Goal: Transaction & Acquisition: Book appointment/travel/reservation

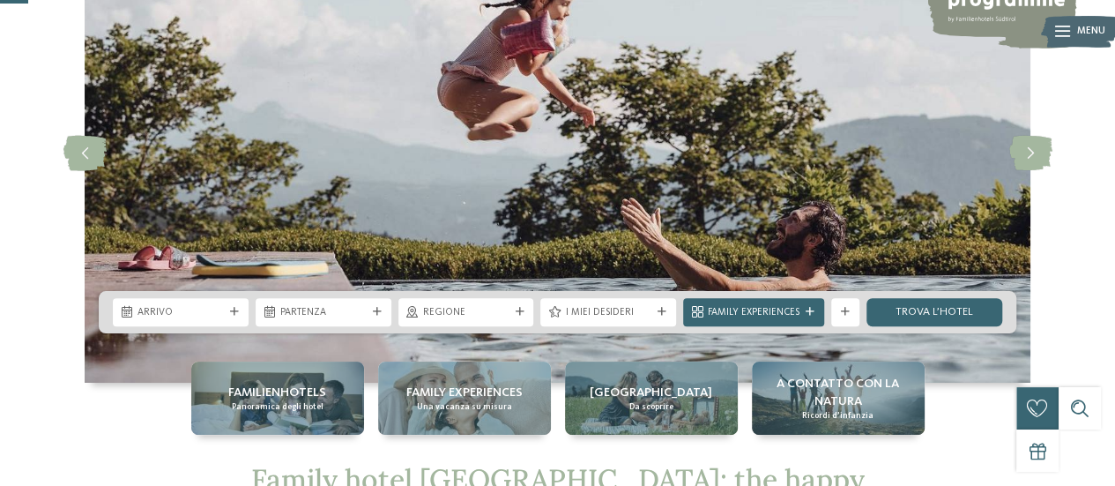
scroll to position [153, 0]
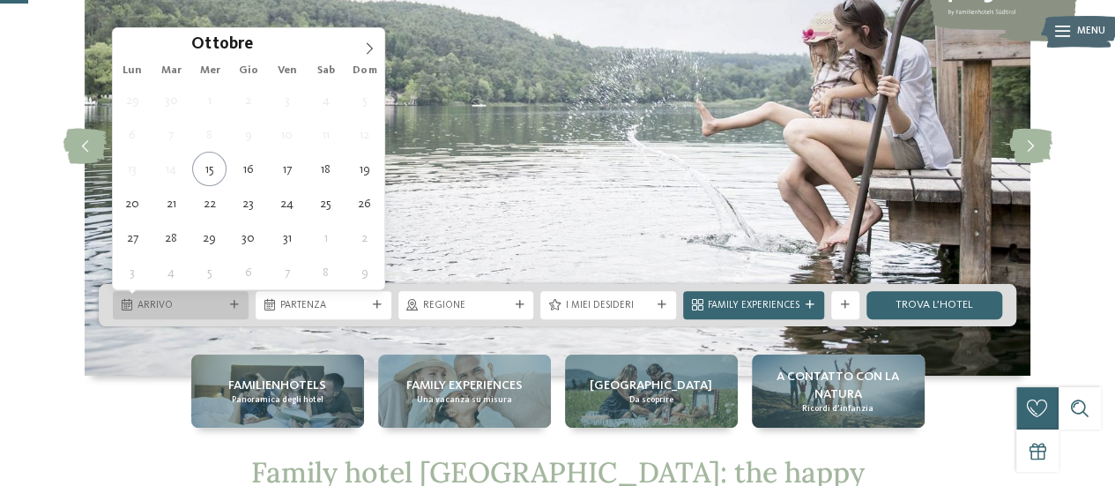
click at [241, 301] on div at bounding box center [235, 305] width 14 height 9
click at [370, 47] on icon at bounding box center [369, 48] width 12 height 12
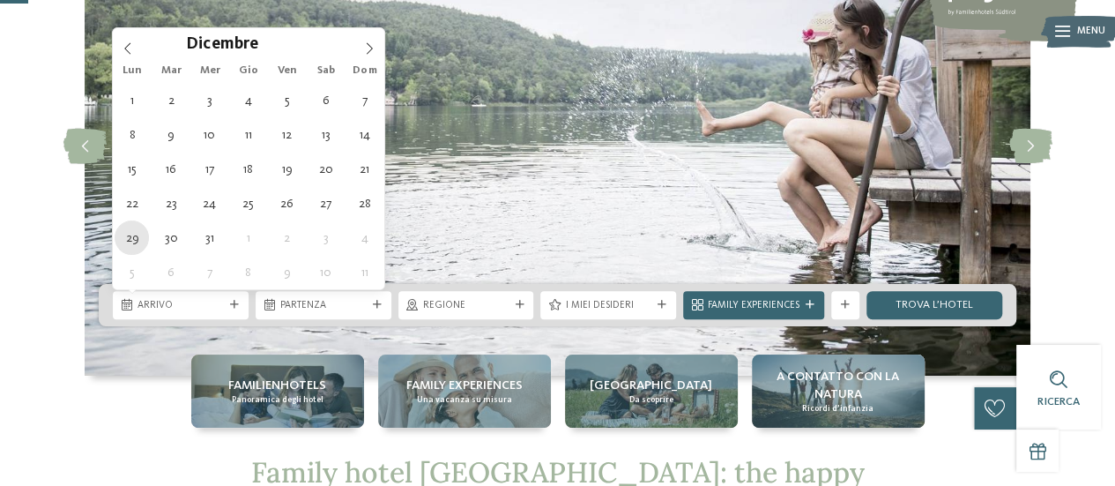
type div "[DATE]"
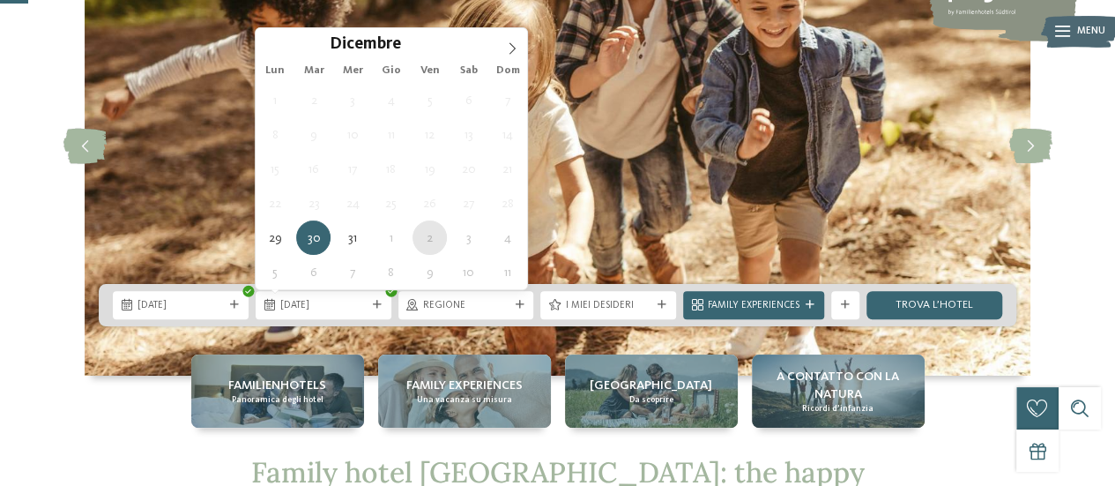
type div "[DATE]"
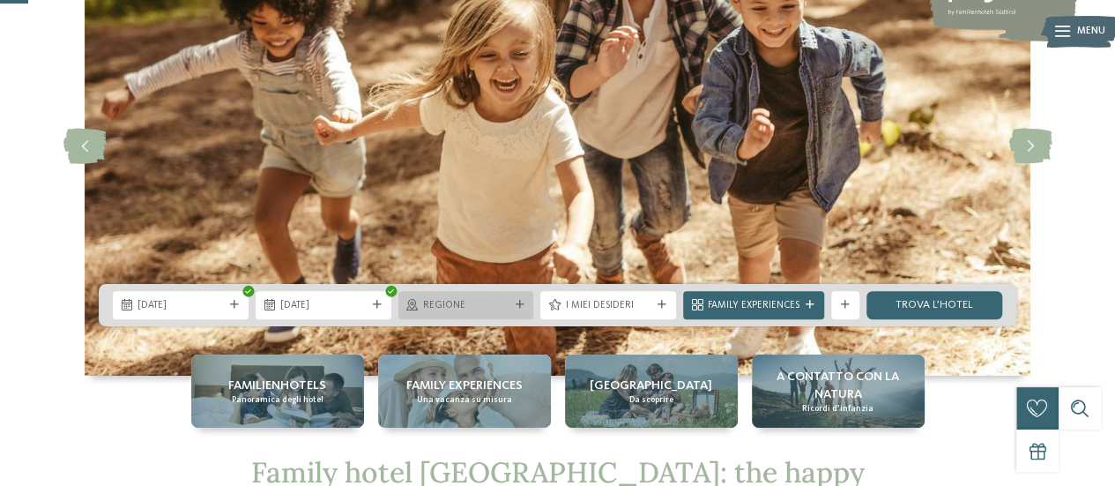
click at [451, 304] on span "Regione" at bounding box center [466, 306] width 86 height 14
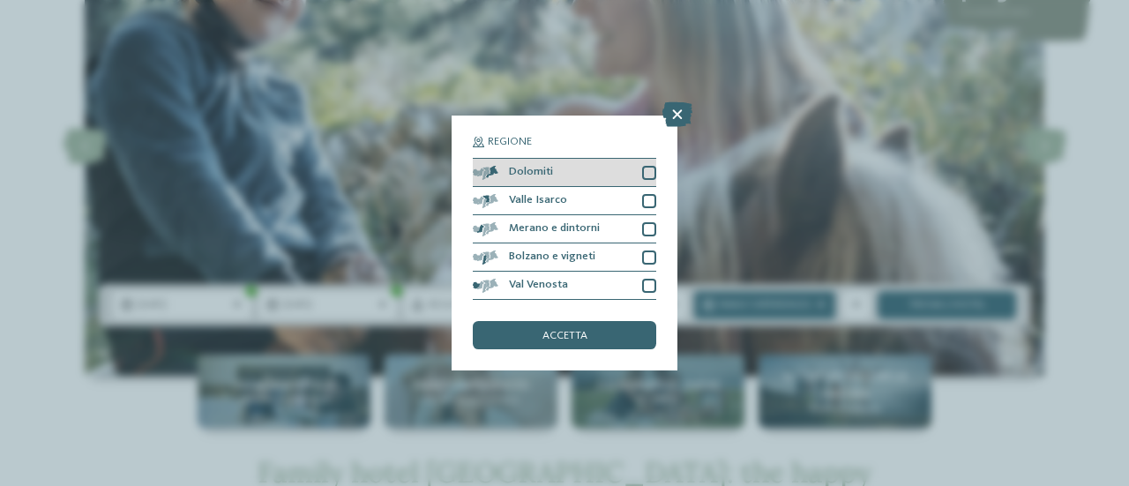
click at [644, 168] on div at bounding box center [649, 173] width 14 height 14
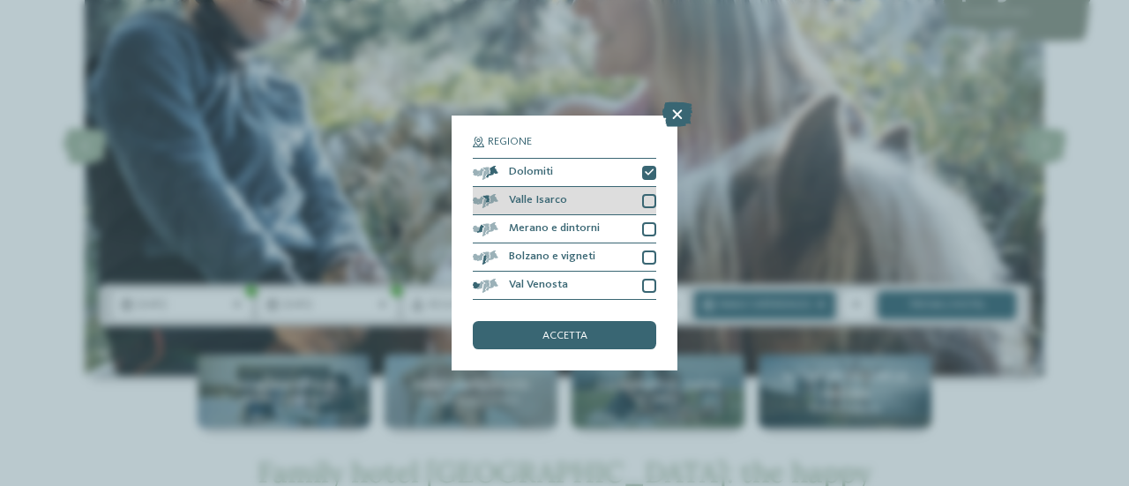
click at [651, 200] on div at bounding box center [649, 201] width 14 height 14
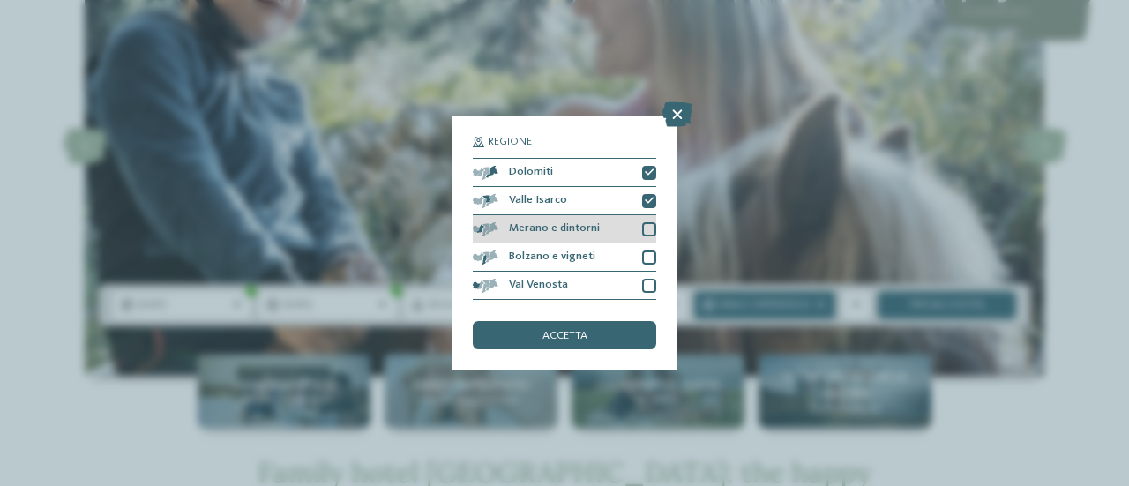
click at [651, 227] on div at bounding box center [649, 229] width 14 height 14
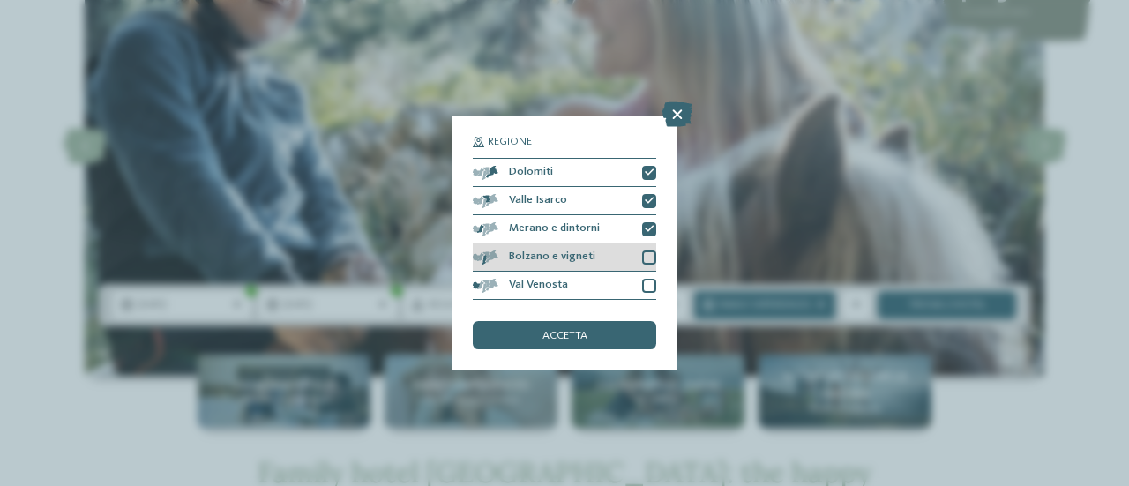
click at [649, 260] on div at bounding box center [649, 257] width 14 height 14
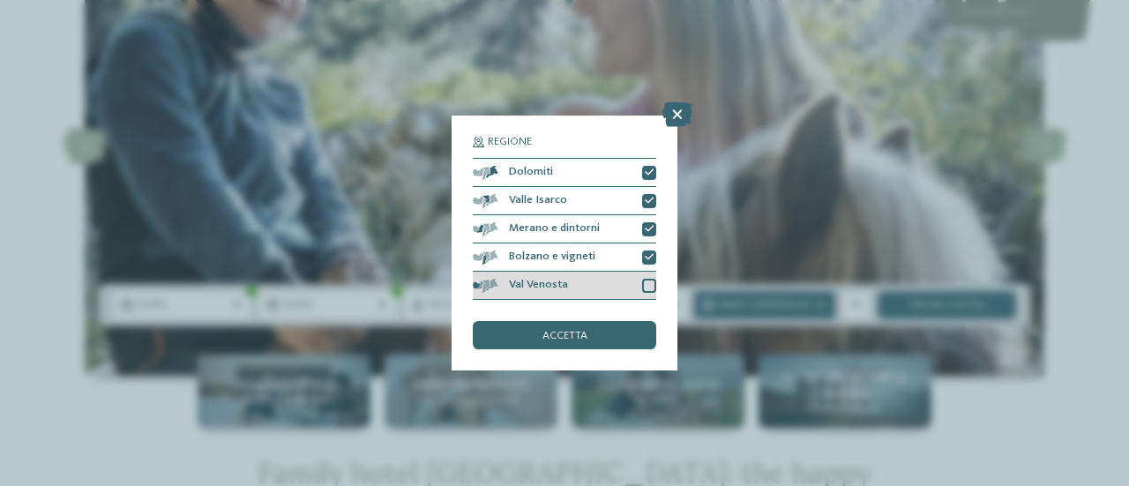
click at [649, 289] on div at bounding box center [649, 286] width 14 height 14
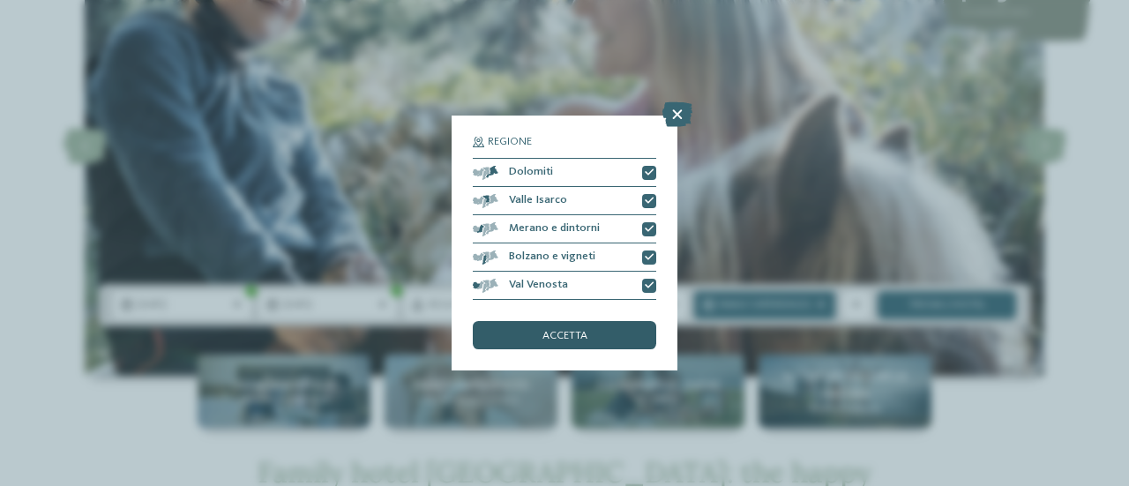
click at [616, 321] on div "accetta" at bounding box center [564, 335] width 183 height 28
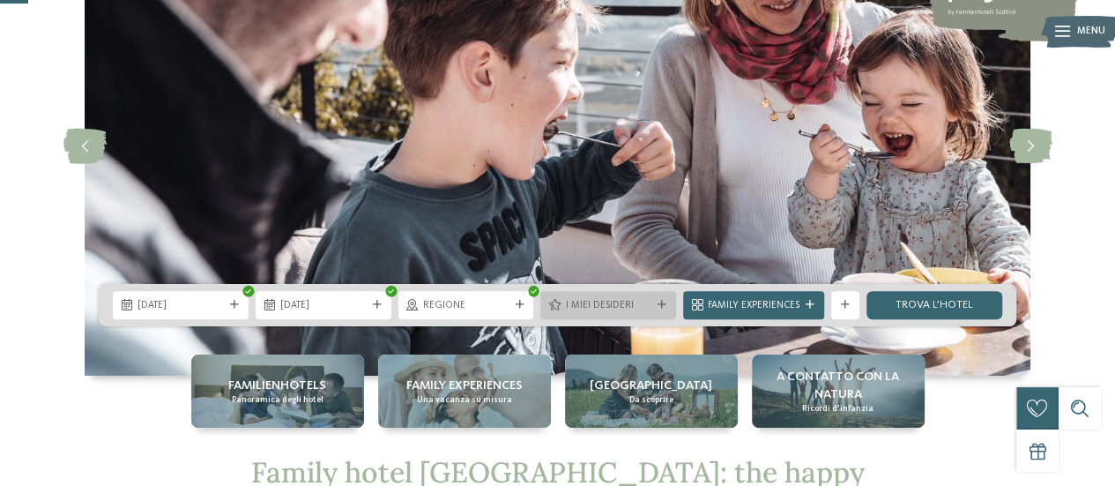
click at [627, 306] on span "I miei desideri" at bounding box center [608, 306] width 86 height 14
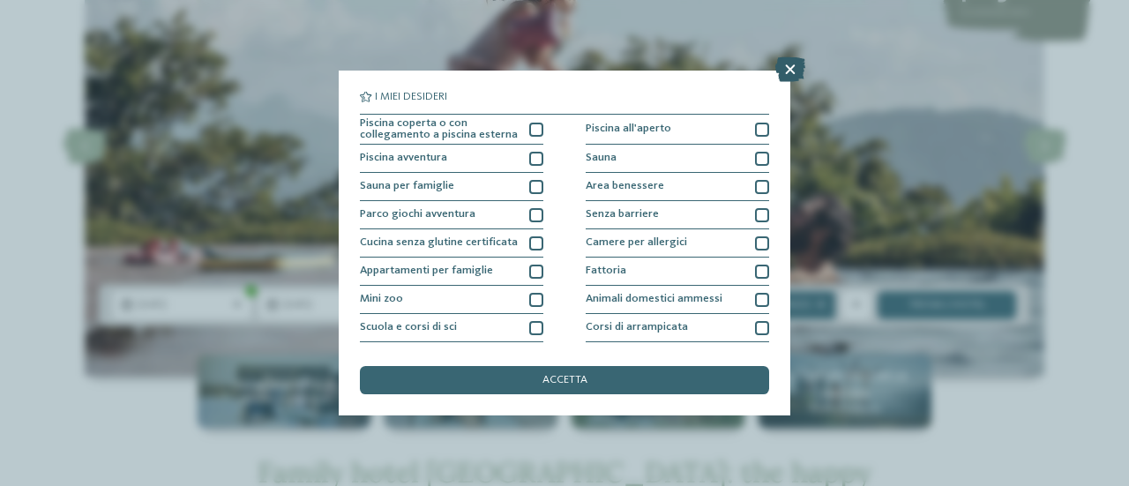
click at [797, 71] on icon at bounding box center [790, 69] width 30 height 25
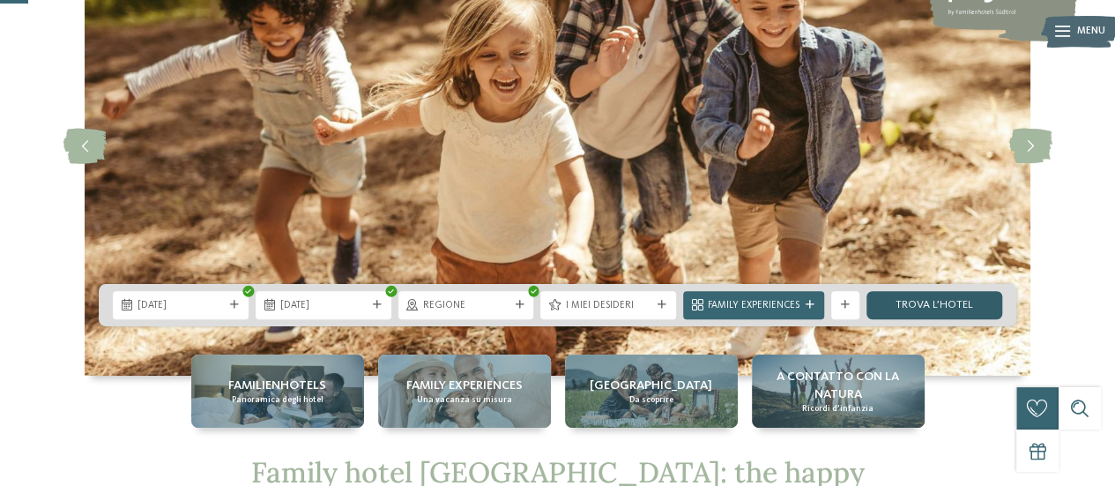
click at [930, 308] on link "trova l’hotel" at bounding box center [935, 305] width 136 height 28
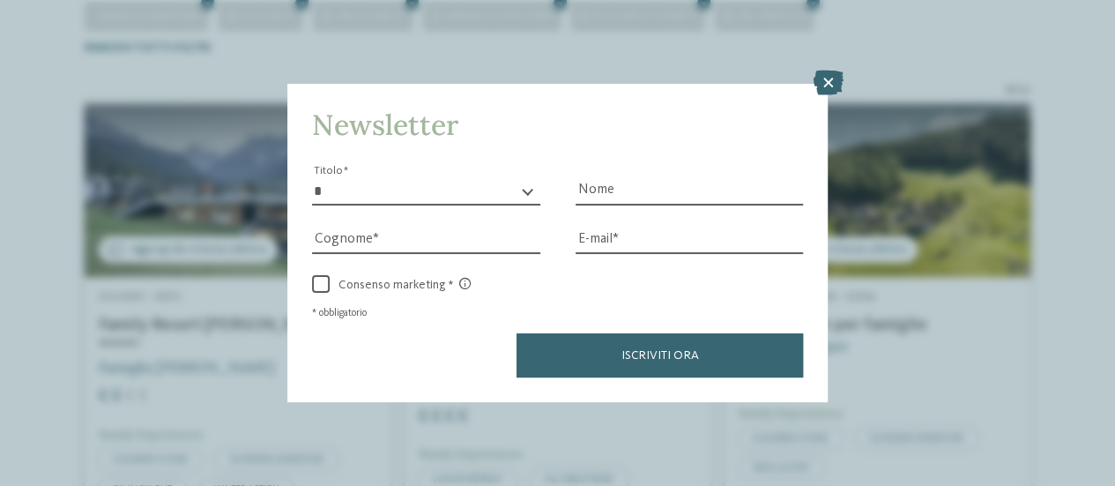
scroll to position [436, 0]
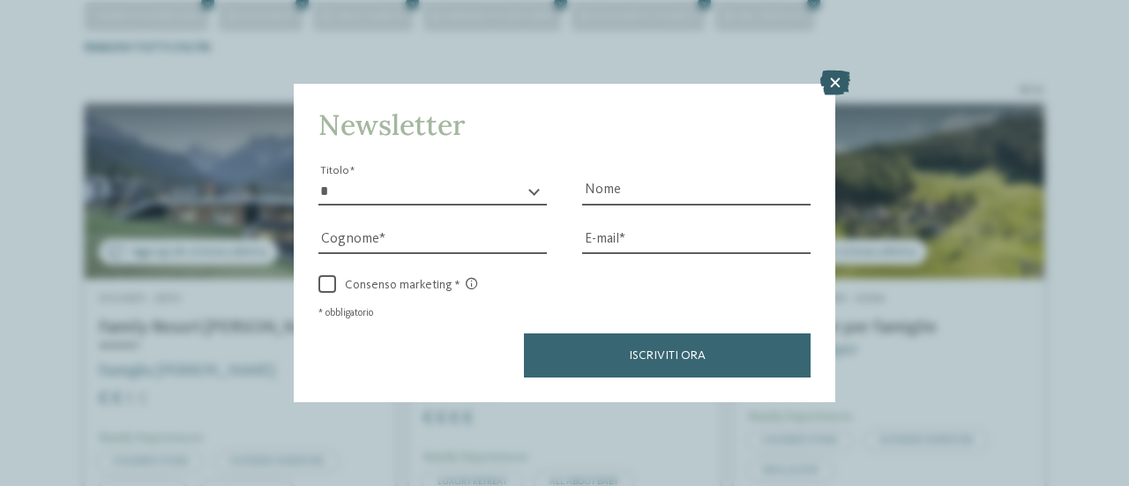
click at [832, 83] on icon at bounding box center [835, 83] width 30 height 25
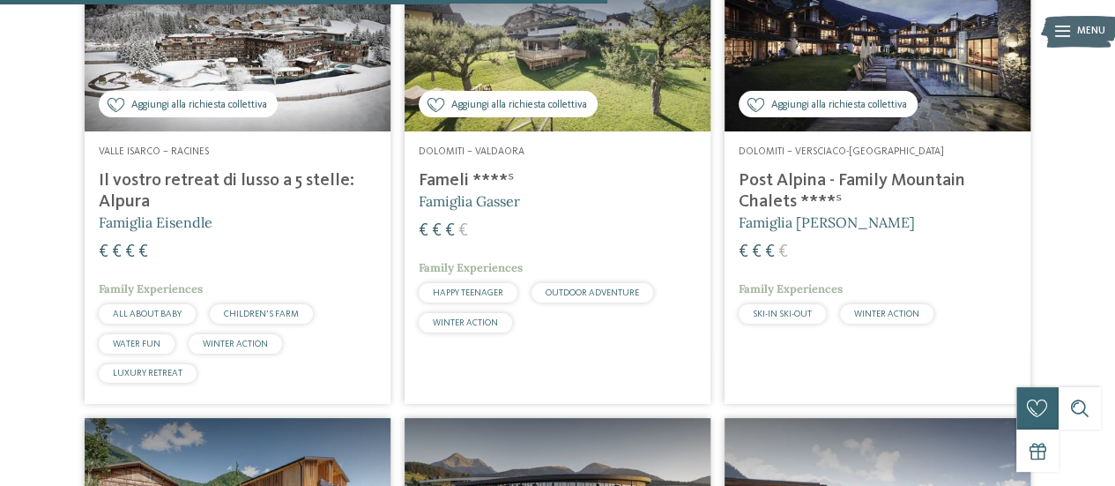
scroll to position [1965, 0]
